Goal: Task Accomplishment & Management: Manage account settings

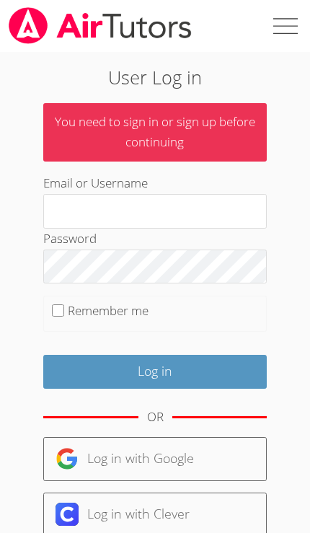
click at [278, 32] on label at bounding box center [284, 26] width 52 height 52
click at [278, 32] on input "checkbox" at bounding box center [284, 26] width 52 height 52
click at [276, 36] on label at bounding box center [284, 26] width 52 height 52
click at [276, 36] on input "checkbox" at bounding box center [284, 26] width 52 height 52
checkbox input "false"
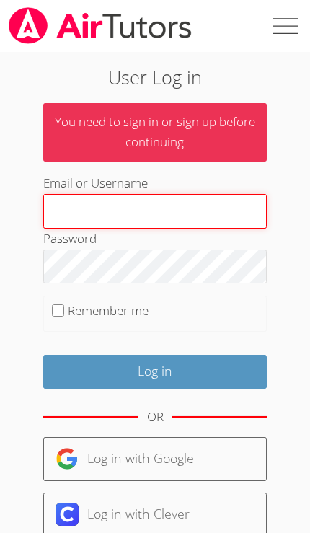
click at [175, 215] on input "Email or Username" at bounding box center [155, 211] width 224 height 35
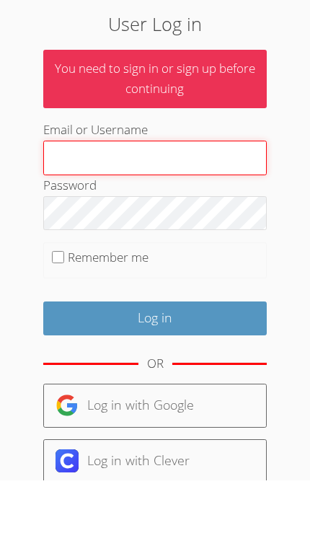
type input "[PERSON_NAME][EMAIL_ADDRESS][PERSON_NAME][DOMAIN_NAME]"
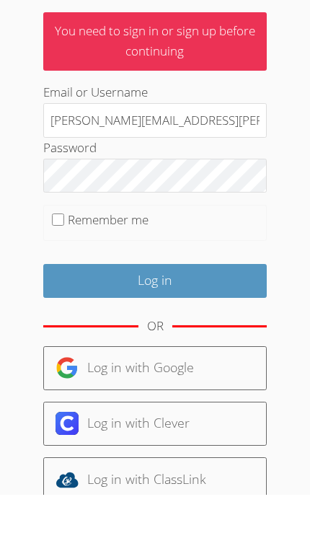
scroll to position [91, 0]
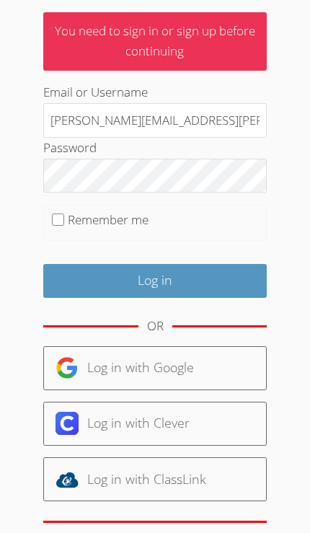
click at [217, 273] on input "Log in" at bounding box center [155, 281] width 224 height 34
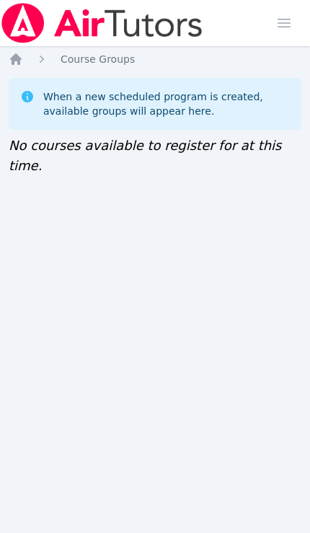
click at [197, 25] on img at bounding box center [102, 23] width 204 height 40
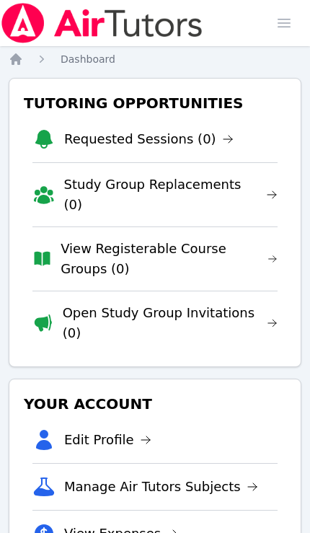
click at [273, 22] on span "button" at bounding box center [284, 23] width 32 height 32
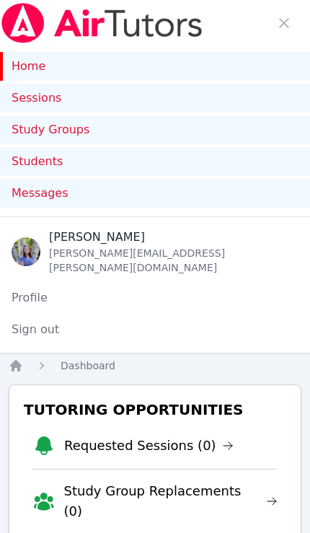
click at [39, 167] on link "Students" at bounding box center [155, 161] width 310 height 29
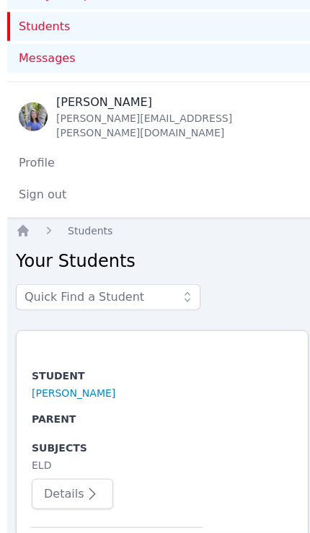
scroll to position [377, 0]
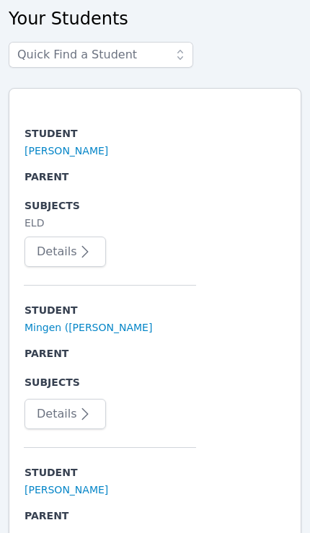
click at [80, 144] on link "[PERSON_NAME]" at bounding box center [67, 151] width 84 height 14
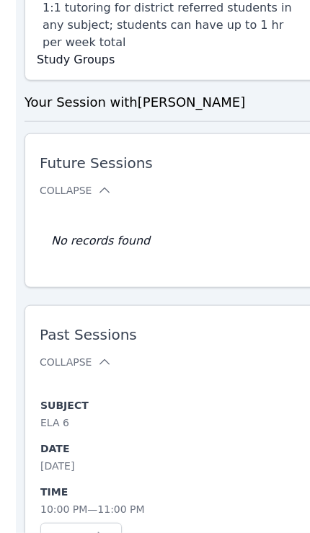
scroll to position [1008, 0]
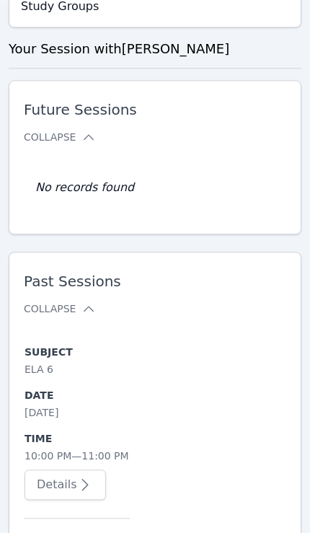
click at [78, 301] on button "Collapse" at bounding box center [60, 308] width 72 height 14
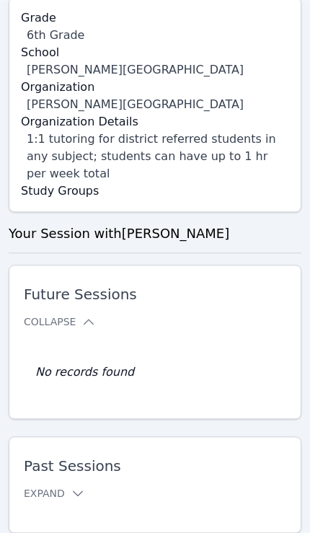
scroll to position [707, 0]
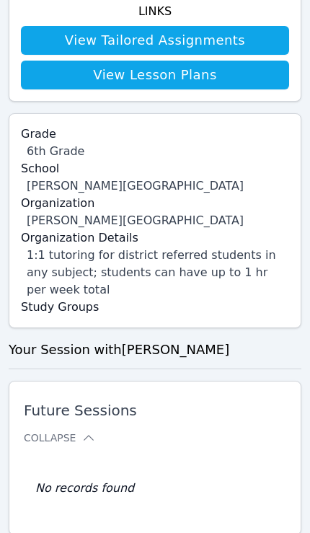
click at [92, 431] on icon at bounding box center [88, 438] width 14 height 14
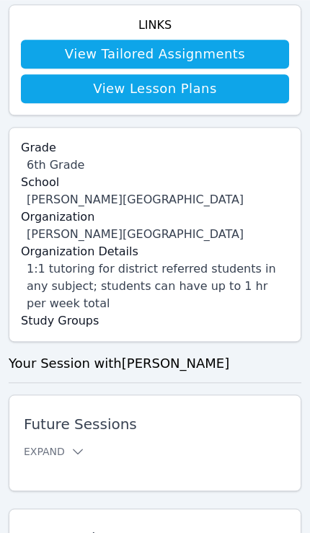
scroll to position [733, 0]
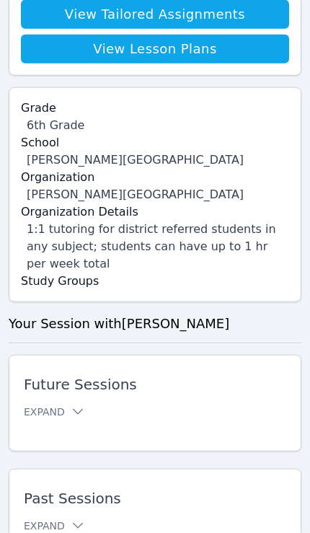
click at [80, 519] on icon at bounding box center [78, 526] width 14 height 14
click at [79, 519] on button "Collapse" at bounding box center [60, 526] width 72 height 14
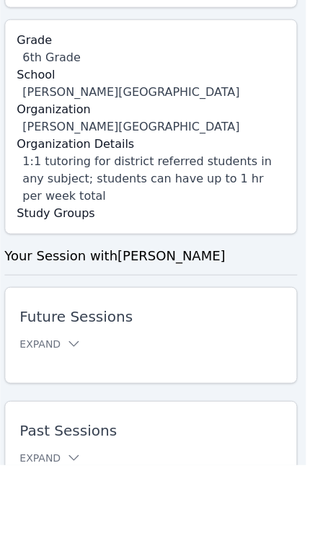
scroll to position [733, 6]
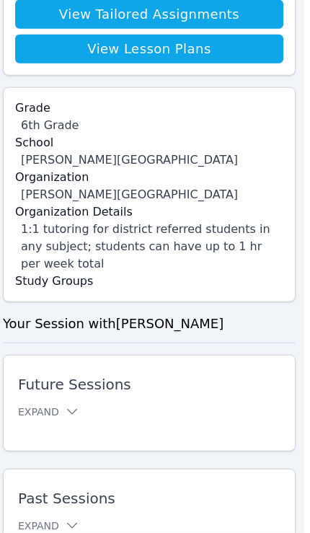
click at [66, 519] on icon at bounding box center [72, 526] width 14 height 14
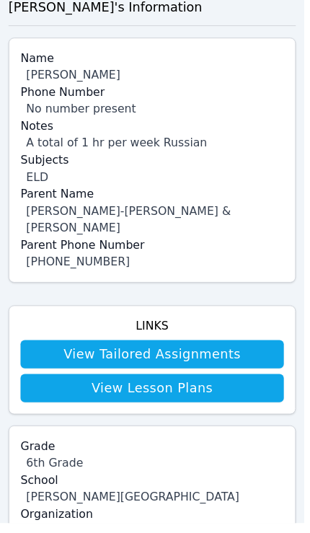
scroll to position [394, 0]
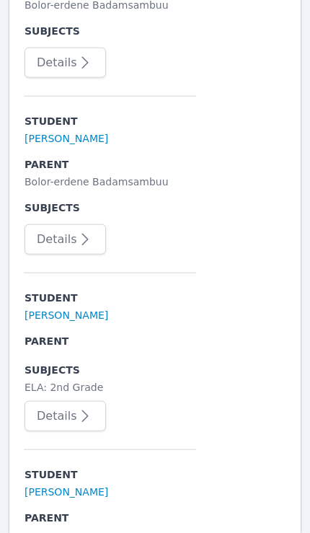
scroll to position [1139, 0]
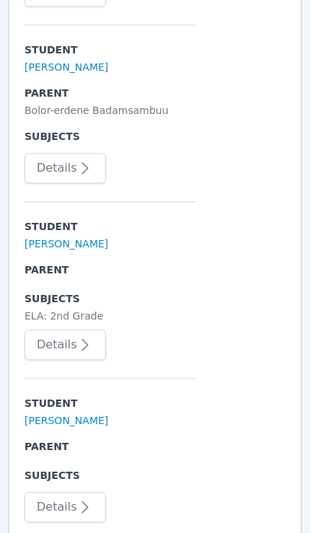
click at [45, 237] on link "Marko Bilonozhko" at bounding box center [67, 244] width 84 height 14
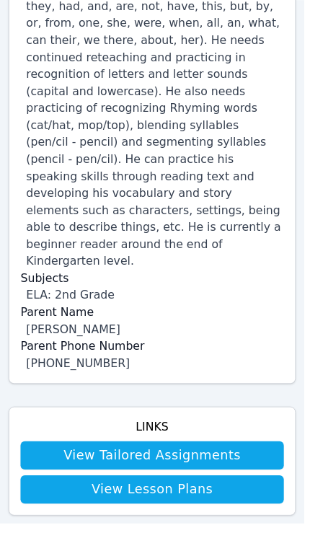
scroll to position [658, 0]
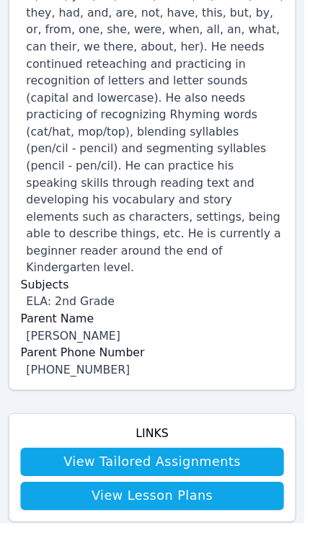
click at [243, 490] on link "View Lesson Plans" at bounding box center [155, 504] width 268 height 29
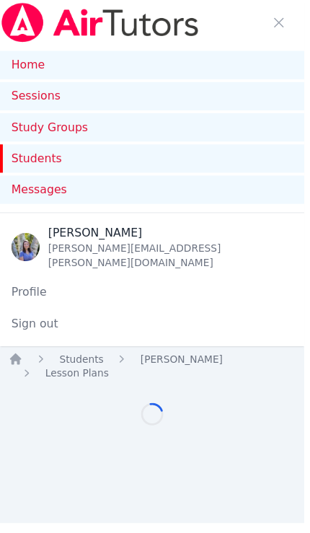
scroll to position [74, 0]
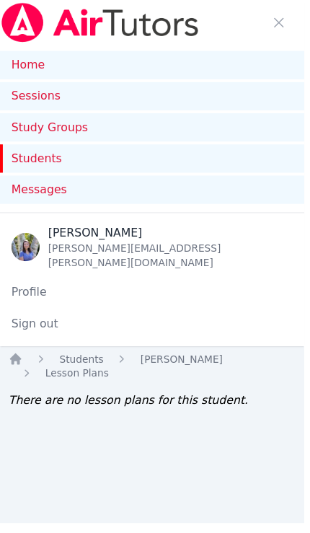
click at [71, 360] on span "Students" at bounding box center [83, 366] width 45 height 12
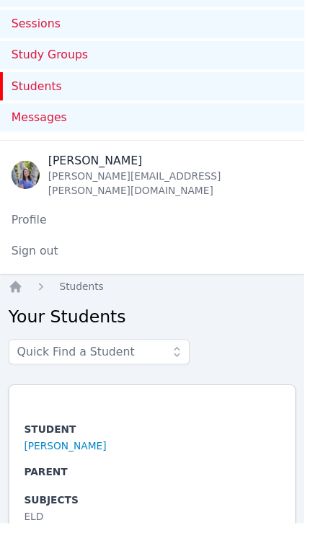
click at [36, 53] on link "Study Groups" at bounding box center [155, 56] width 310 height 29
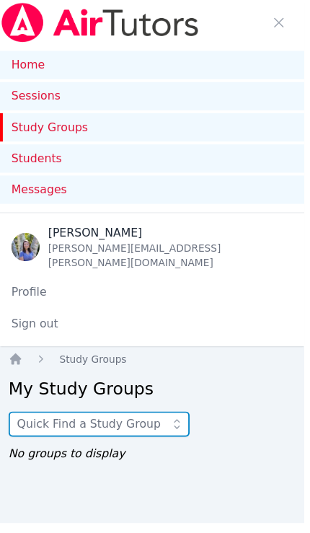
click at [161, 419] on input "text" at bounding box center [101, 432] width 185 height 26
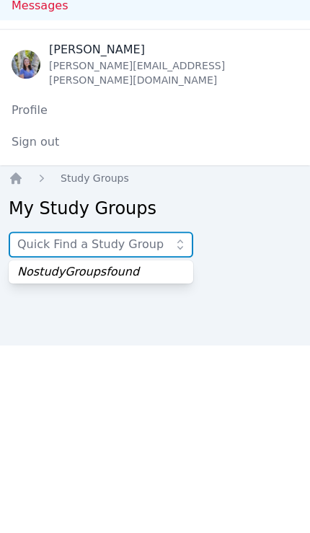
scroll to position [74, 6]
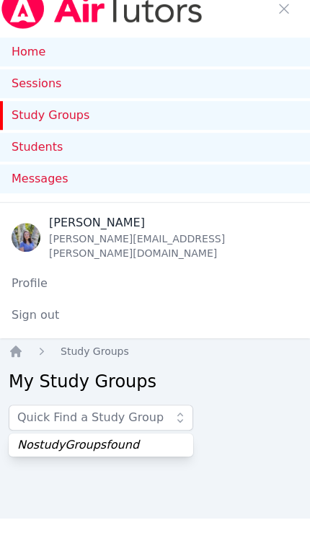
click at [14, 84] on link "Sessions" at bounding box center [155, 98] width 310 height 29
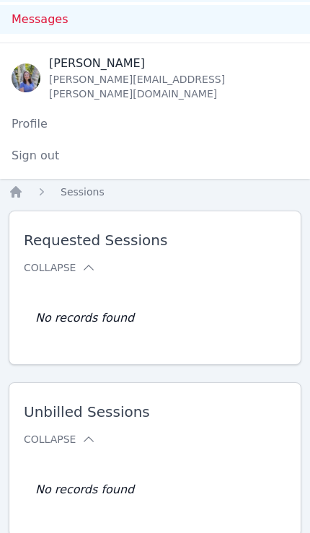
scroll to position [174, 0]
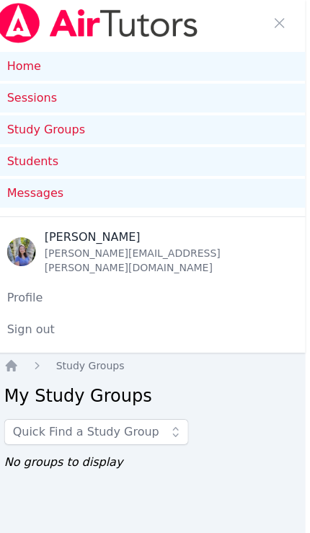
scroll to position [0, 6]
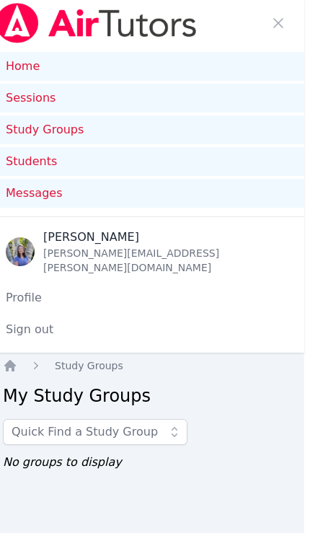
click at [18, 28] on img at bounding box center [96, 23] width 204 height 40
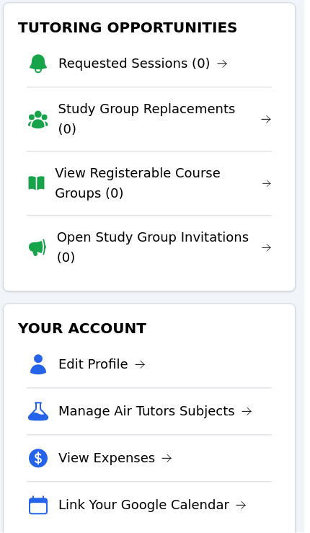
scroll to position [382, 6]
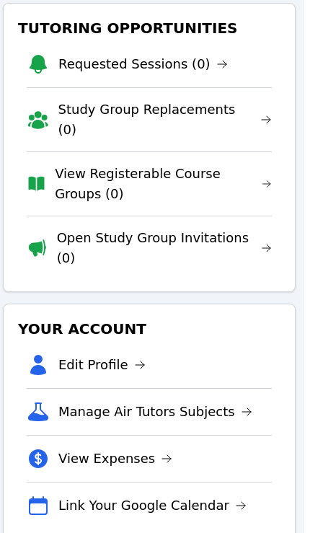
click at [217, 402] on link "Manage Air Tutors Subjects" at bounding box center [155, 412] width 194 height 20
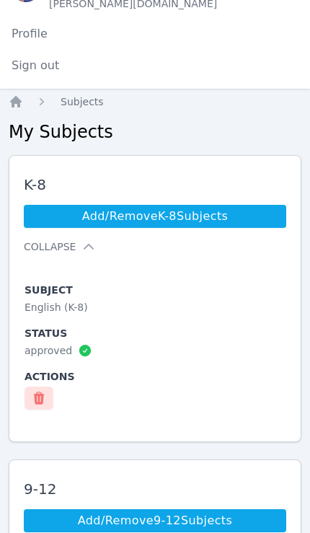
scroll to position [226, 0]
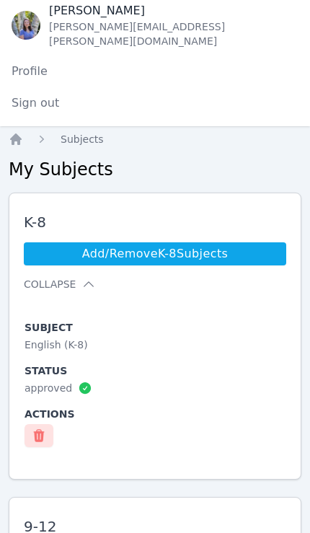
click at [257, 242] on link "Add/Remove K-8 Subjects" at bounding box center [155, 253] width 263 height 23
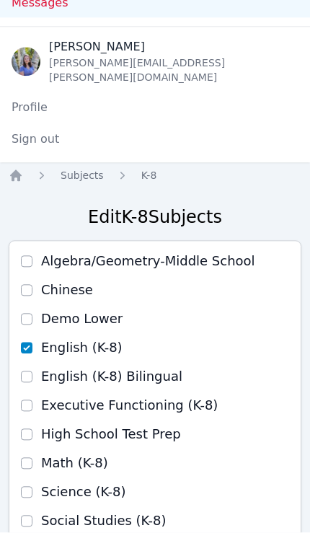
scroll to position [190, 0]
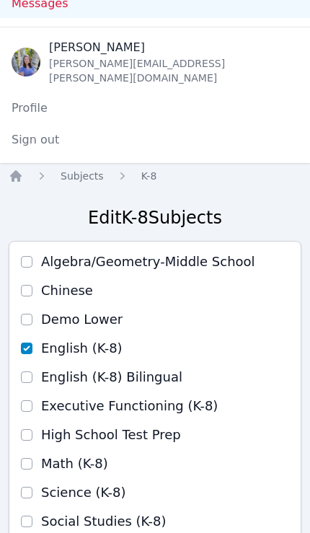
click at [30, 455] on div at bounding box center [27, 463] width 12 height 17
click at [27, 458] on input "Math (K-8)" at bounding box center [27, 464] width 12 height 12
checkbox input "false"
click at [89, 170] on span "Subjects" at bounding box center [82, 176] width 43 height 12
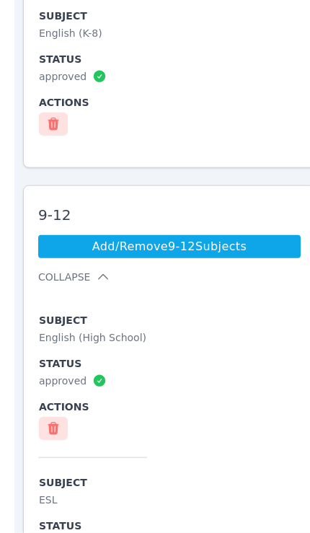
scroll to position [541, 0]
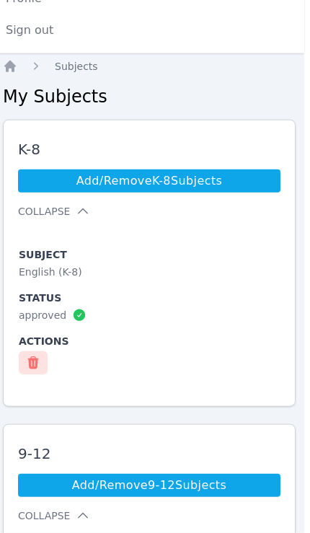
click at [34, 169] on link "Add/Remove K-8 Subjects" at bounding box center [149, 180] width 263 height 23
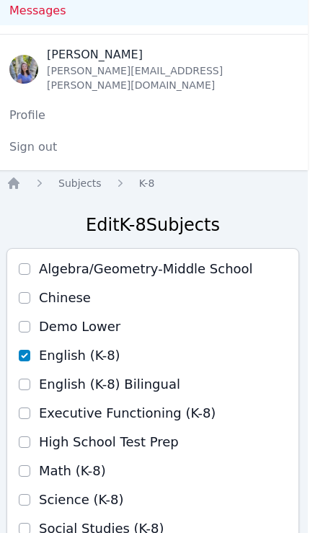
scroll to position [0, 2]
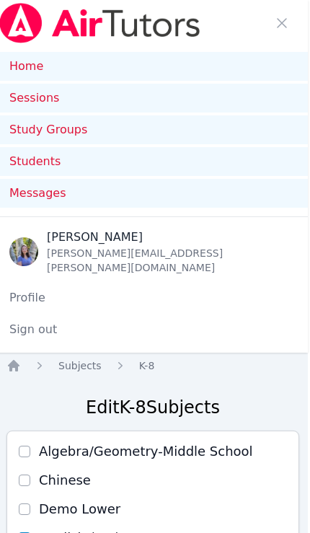
click at [46, 29] on img at bounding box center [100, 23] width 204 height 40
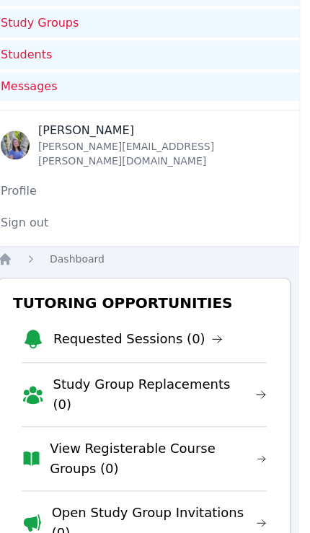
scroll to position [0, 6]
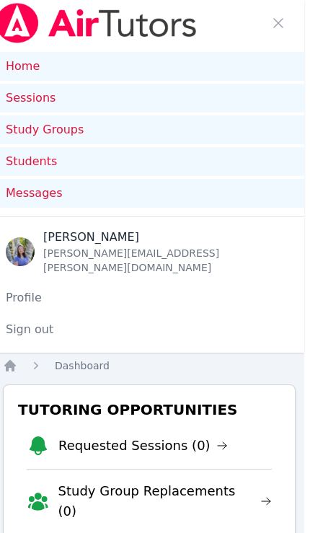
click at [10, 57] on link "Home" at bounding box center [149, 66] width 310 height 29
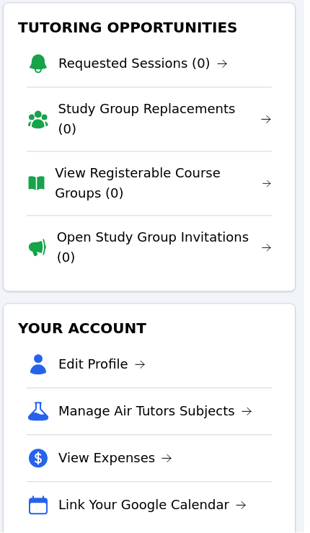
scroll to position [382, 6]
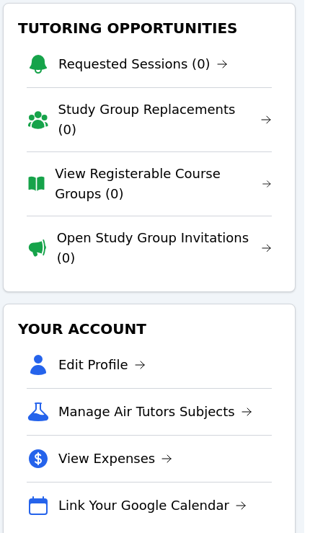
click at [112, 355] on link "Edit Profile" at bounding box center [101, 365] width 87 height 20
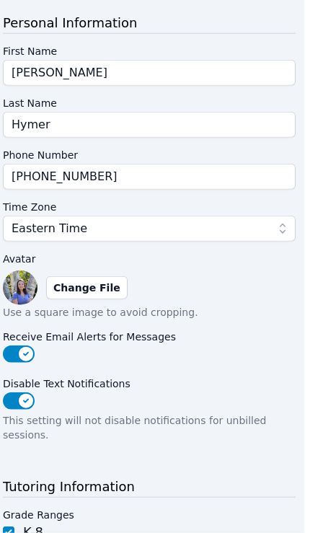
scroll to position [482, 6]
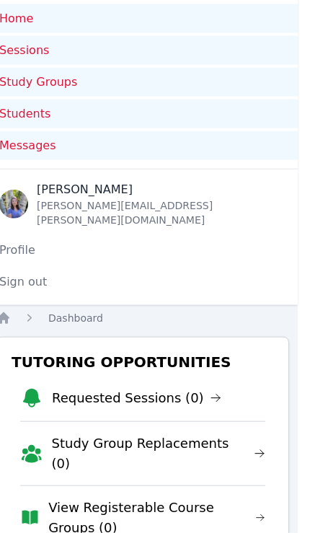
scroll to position [0, 6]
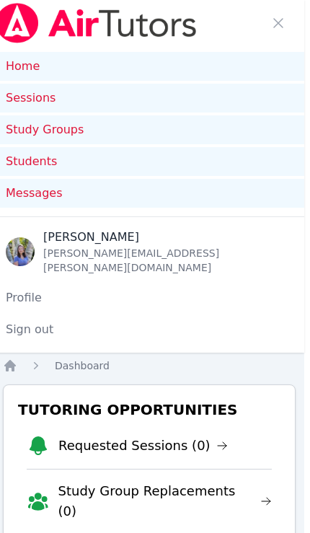
click at [17, 58] on link "Home" at bounding box center [149, 66] width 310 height 29
click at [21, 66] on link "Home" at bounding box center [149, 66] width 310 height 29
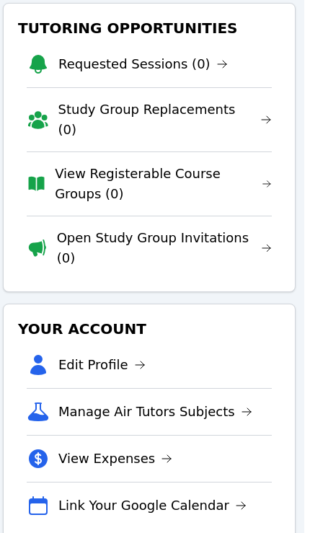
scroll to position [382, 6]
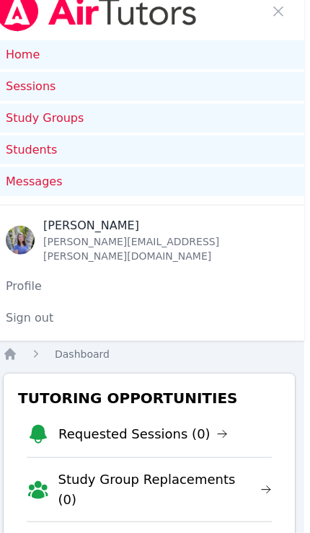
scroll to position [0, 6]
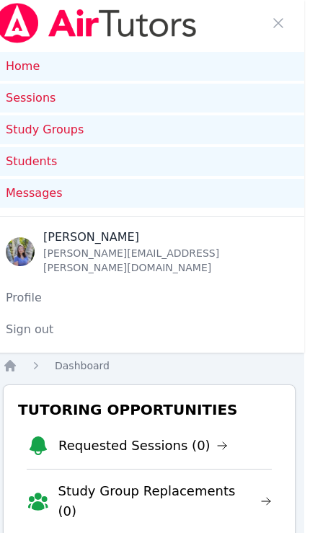
click at [25, 22] on img at bounding box center [96, 23] width 204 height 40
click at [76, 25] on img at bounding box center [96, 23] width 204 height 40
